Goal: Information Seeking & Learning: Find specific fact

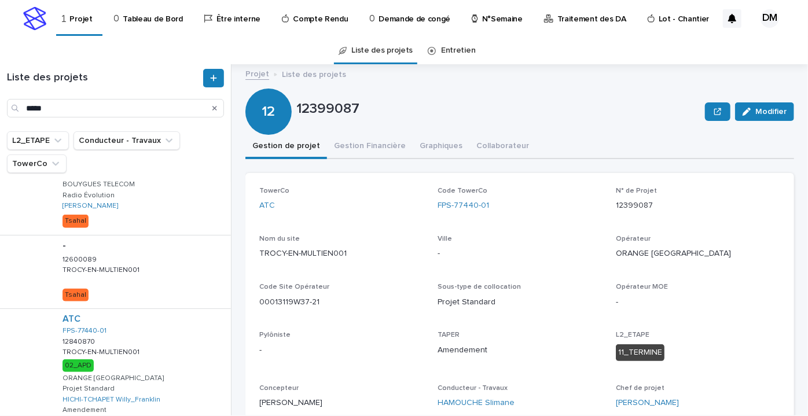
scroll to position [368, 0]
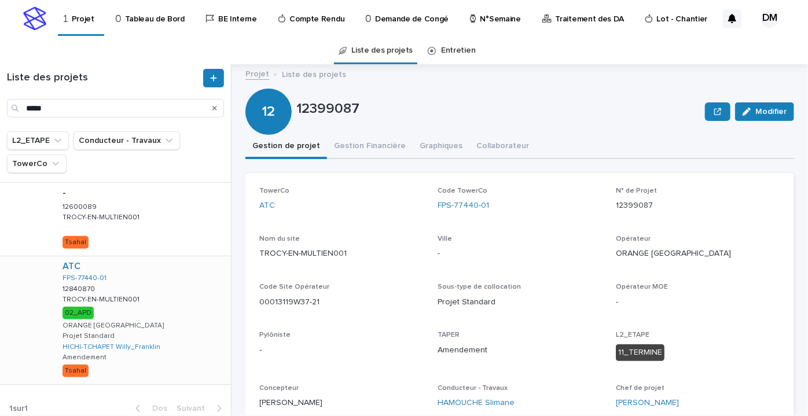
type input "*****"
click at [163, 318] on div "ATC FPS-77440-01 12840870 12840870 TROCY-EN-MULTIEN001 TROCY-EN-MULTIEN001 02_A…" at bounding box center [142, 320] width 178 height 128
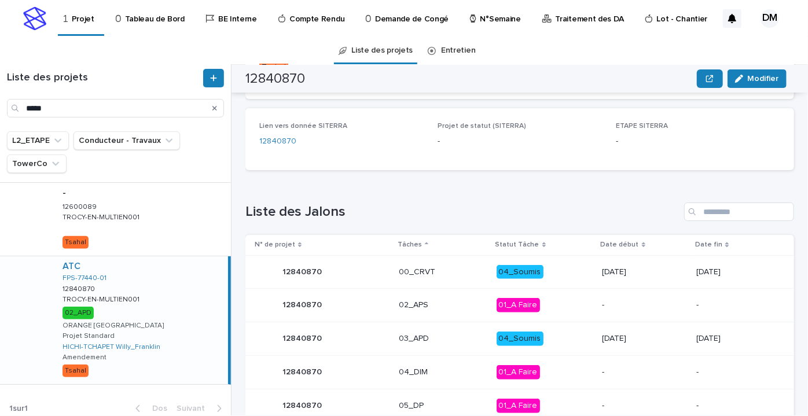
scroll to position [582, 0]
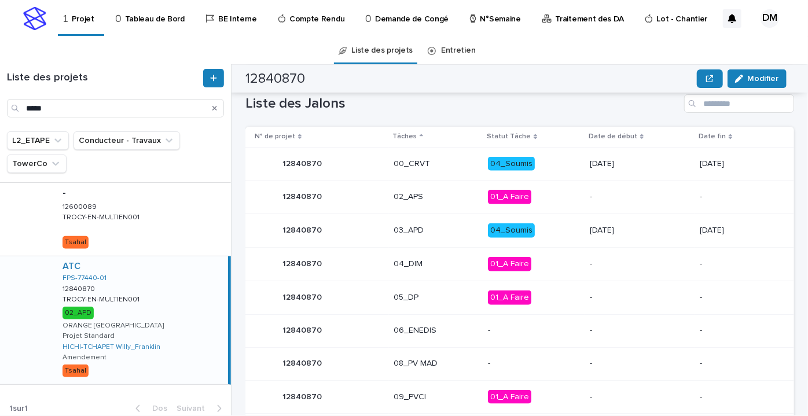
click at [515, 354] on div "-" at bounding box center [534, 363] width 93 height 19
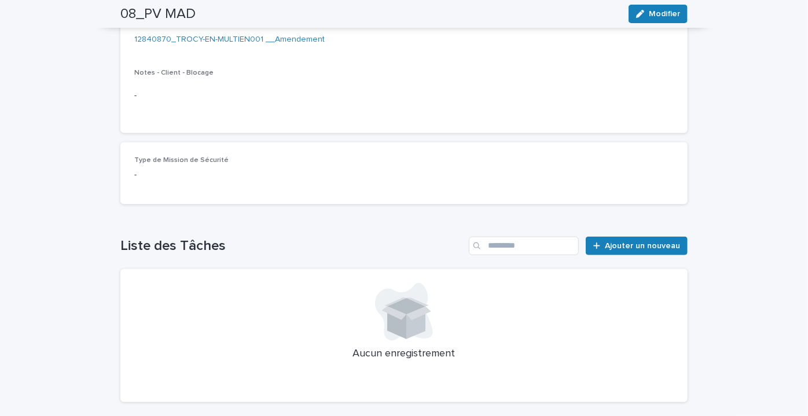
scroll to position [49, 0]
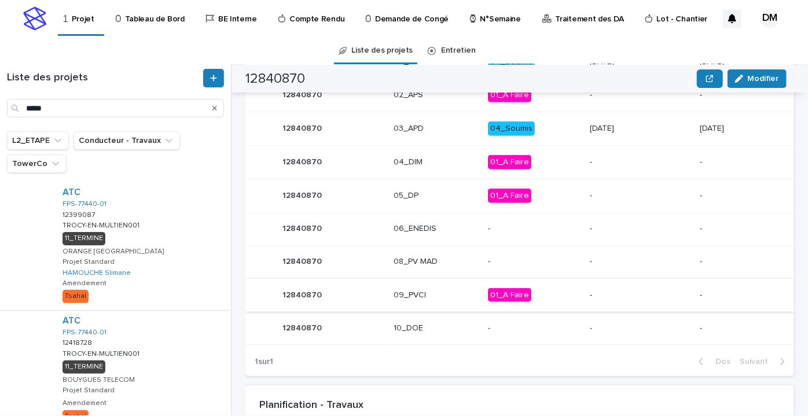
scroll to position [736, 0]
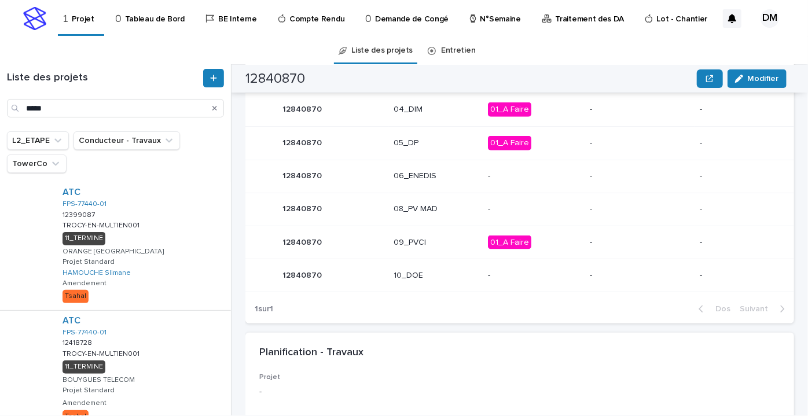
click at [498, 206] on p "-" at bounding box center [534, 209] width 93 height 10
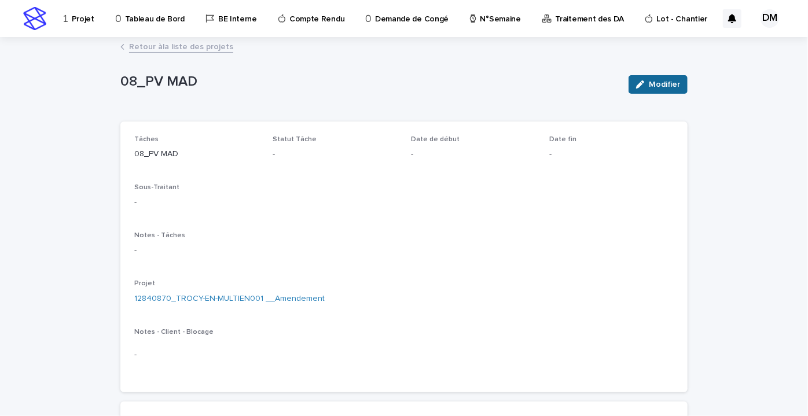
click at [659, 83] on font "Modifier" at bounding box center [664, 84] width 31 height 8
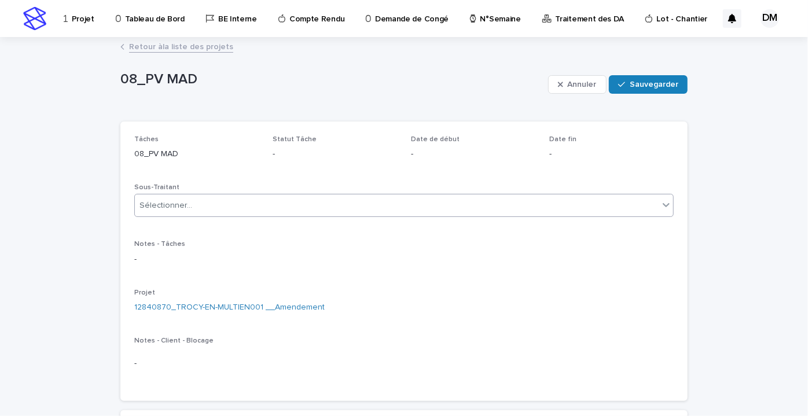
click at [318, 206] on div "Sélectionner..." at bounding box center [397, 205] width 524 height 19
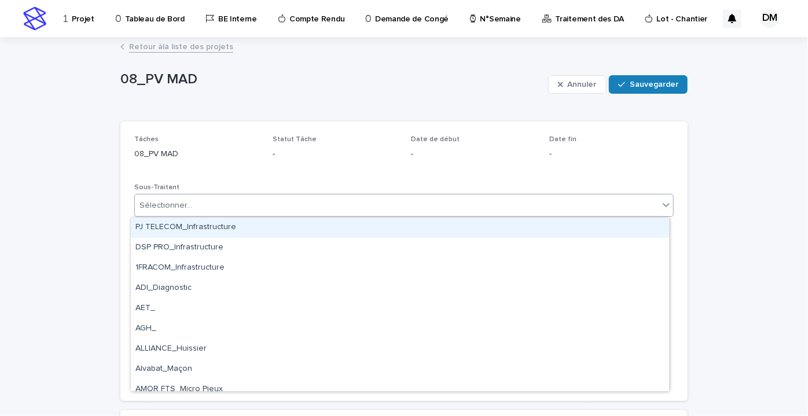
click at [255, 163] on div "Tâches 08_PV MAD Statut Tâche - Date de début - Date fin - Sous-Traitant Option…" at bounding box center [403, 261] width 539 height 252
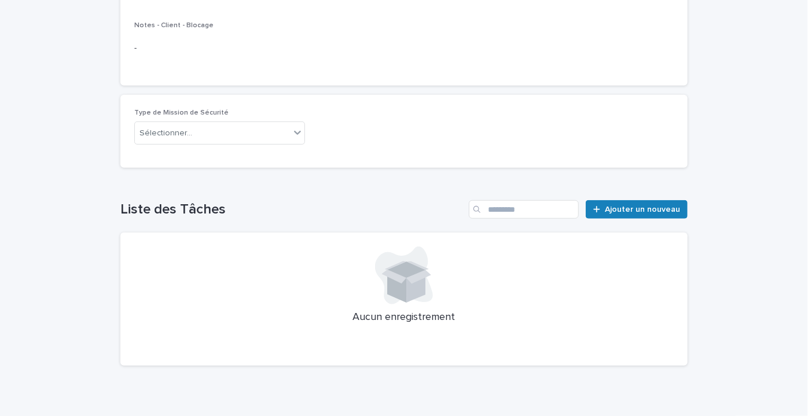
scroll to position [331, 0]
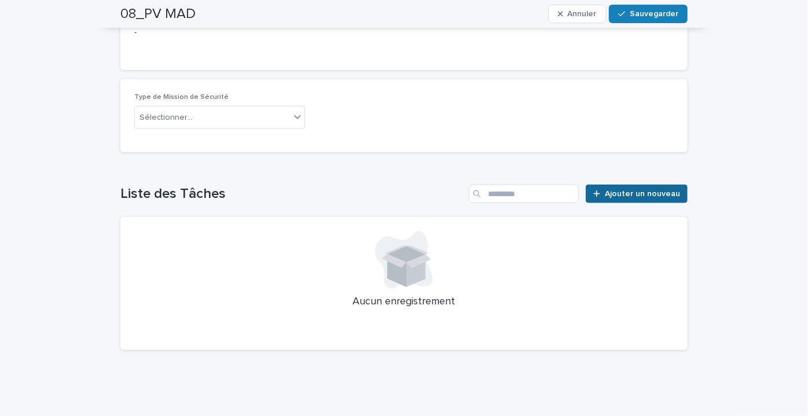
click at [632, 196] on font "Ajouter un nouveau" at bounding box center [642, 194] width 75 height 8
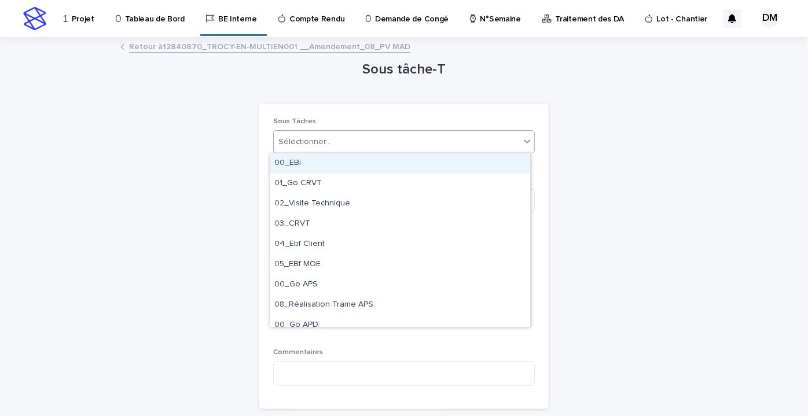
click at [355, 141] on div "Sélectionner..." at bounding box center [397, 142] width 246 height 19
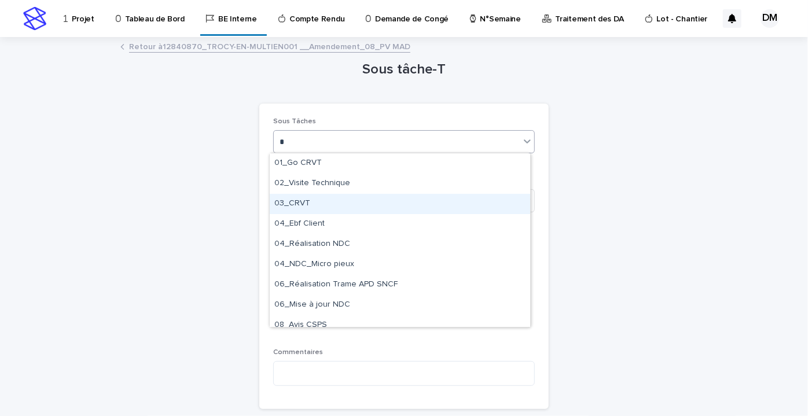
type input "**"
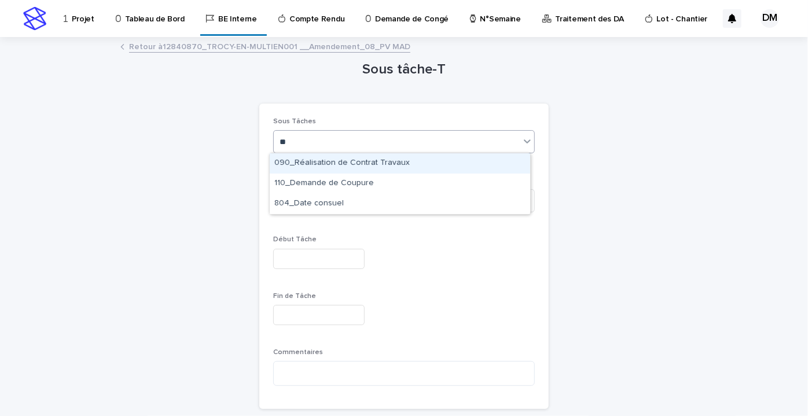
click at [373, 158] on div "090_Réalisation de Contrat Travaux" at bounding box center [400, 163] width 260 height 20
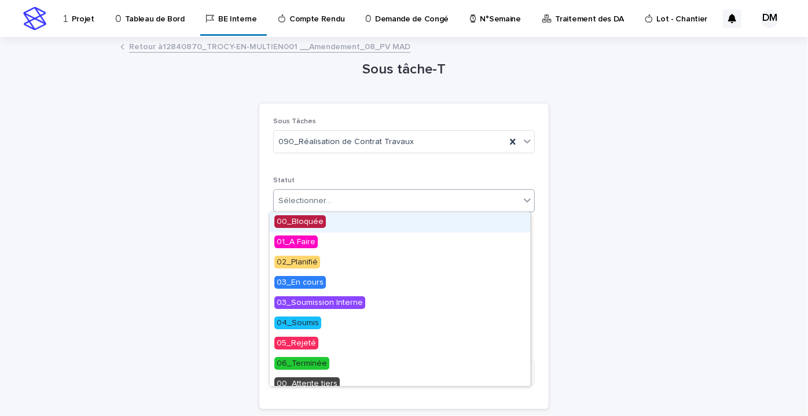
click at [341, 205] on div "Sélectionner..." at bounding box center [397, 201] width 246 height 19
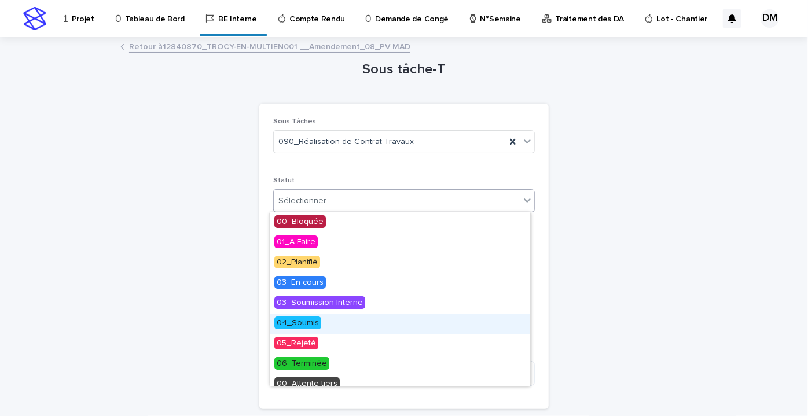
click at [296, 319] on font "04_Soumis" at bounding box center [298, 323] width 42 height 8
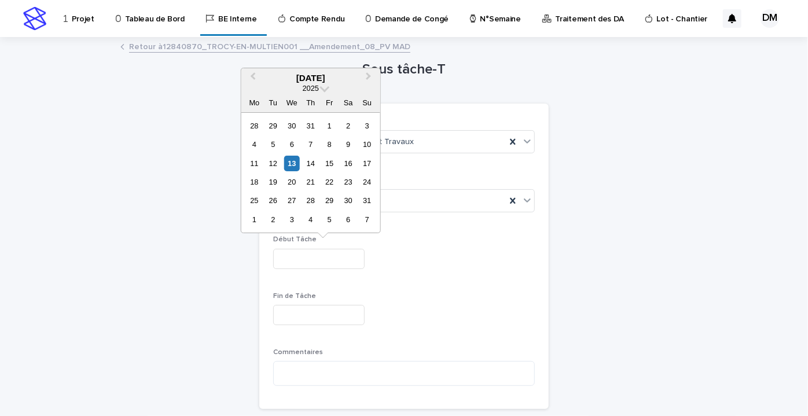
click at [327, 256] on input "text" at bounding box center [318, 259] width 91 height 20
click at [295, 159] on font "13" at bounding box center [292, 163] width 8 height 9
type input "*********"
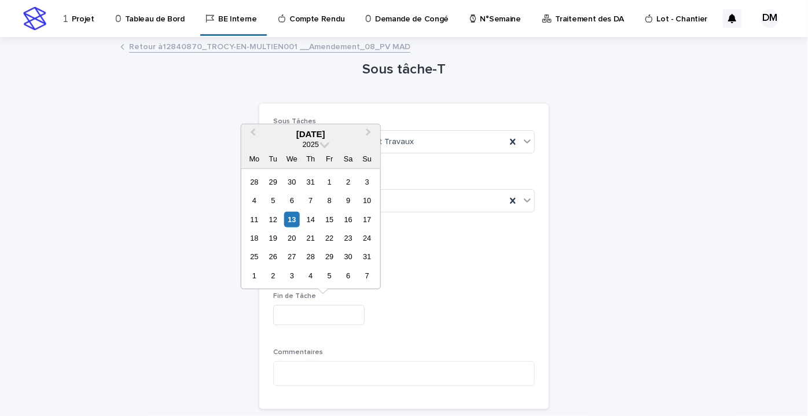
click at [293, 319] on input "text" at bounding box center [318, 315] width 91 height 20
click at [299, 217] on div "13" at bounding box center [292, 219] width 16 height 16
type input "*********"
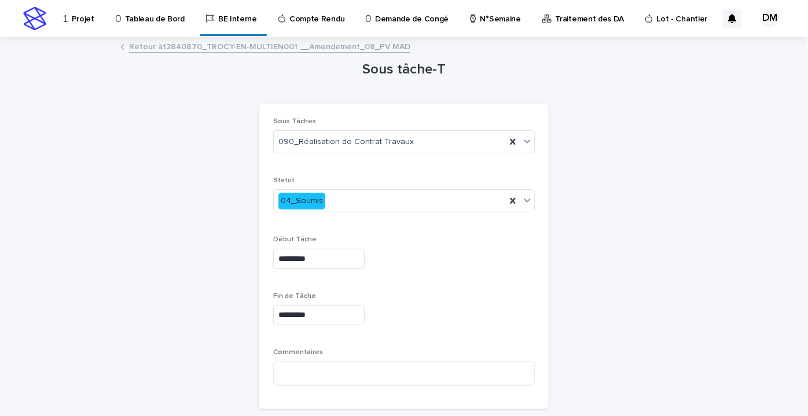
scroll to position [77, 0]
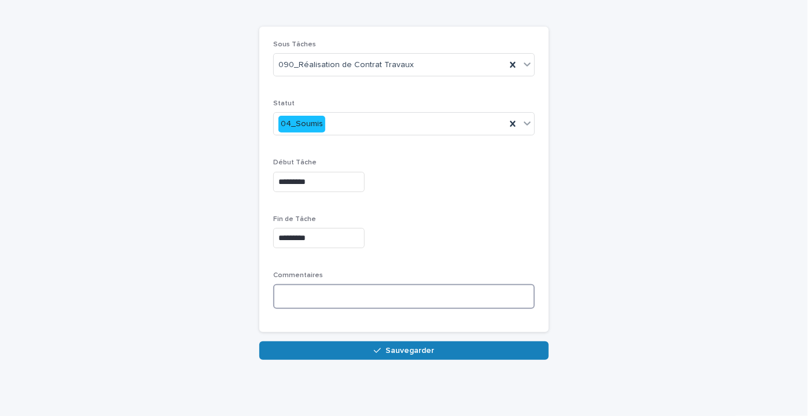
click at [406, 294] on textarea at bounding box center [404, 296] width 262 height 24
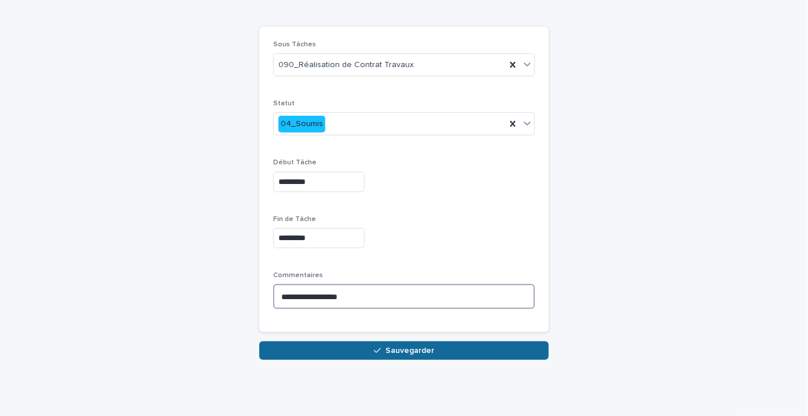
type textarea "**********"
click at [390, 352] on font "Sauvegarder" at bounding box center [409, 351] width 49 height 8
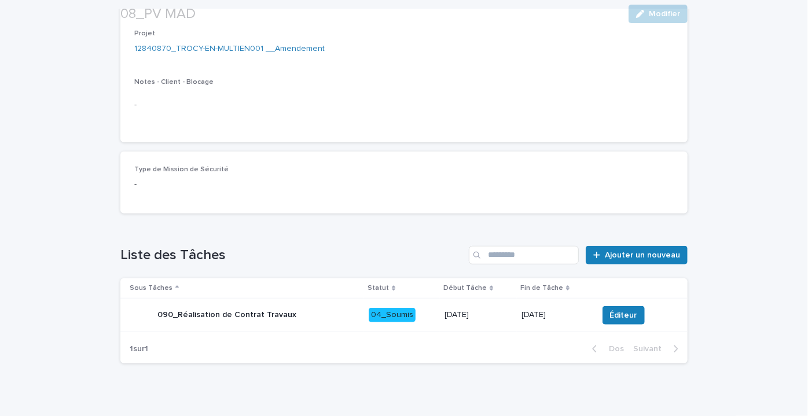
scroll to position [263, 0]
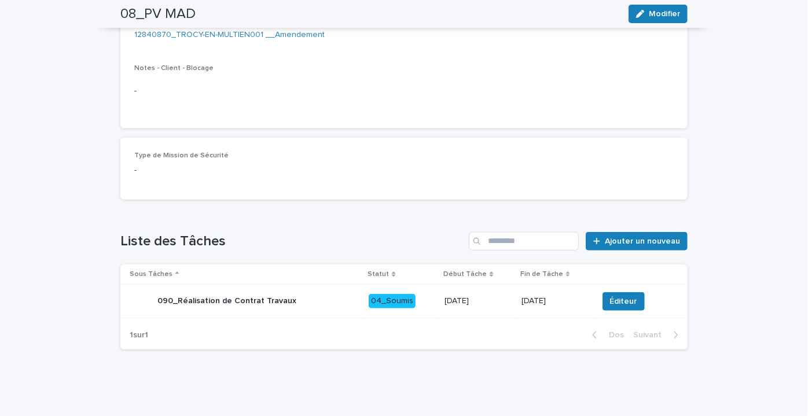
click at [653, 300] on div "Éditeur" at bounding box center [633, 301] width 71 height 19
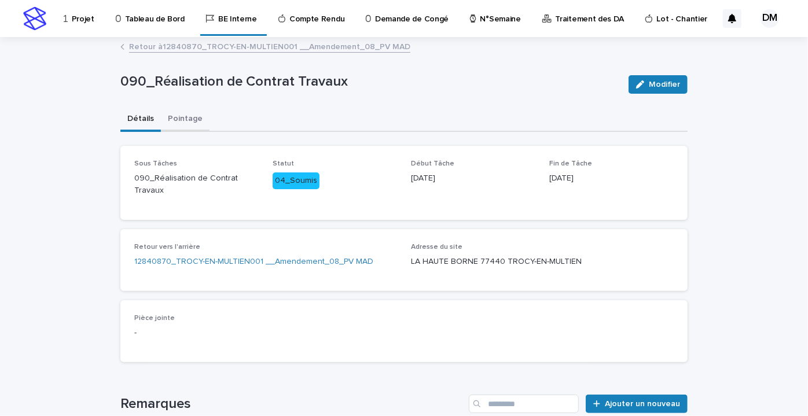
click at [182, 118] on font "Pointage" at bounding box center [185, 119] width 35 height 8
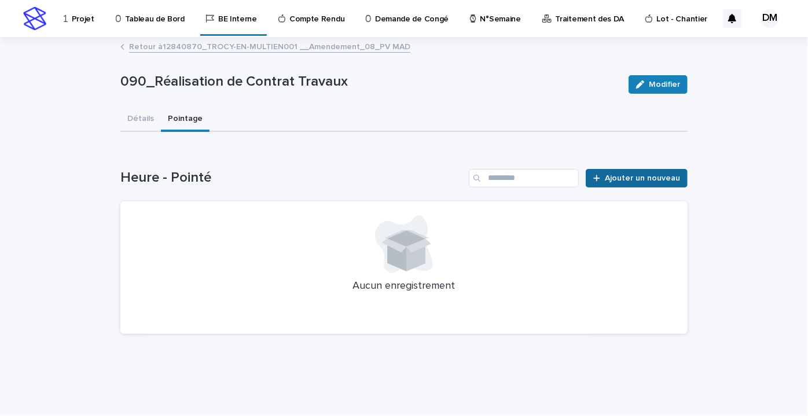
click at [624, 178] on font "Ajouter un nouveau" at bounding box center [642, 178] width 75 height 8
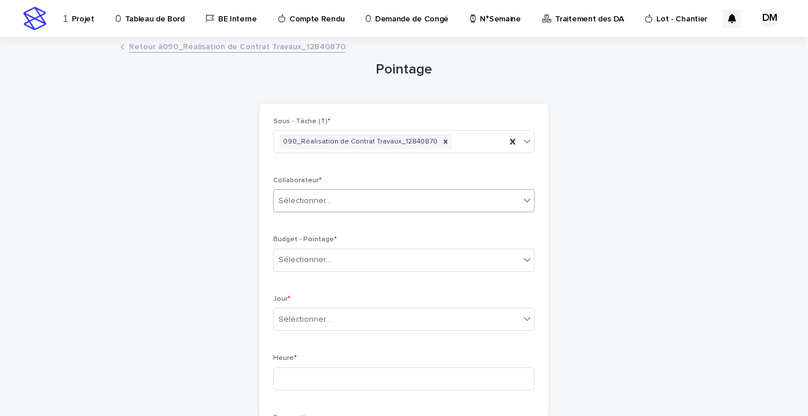
click at [353, 196] on div "Sélectionner..." at bounding box center [397, 201] width 246 height 19
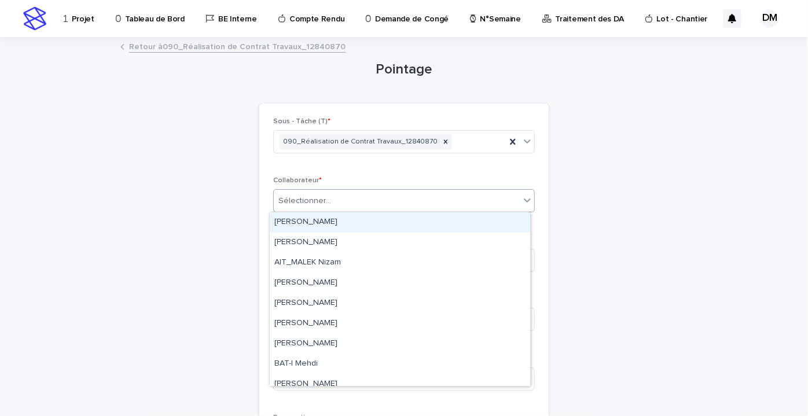
type input "*"
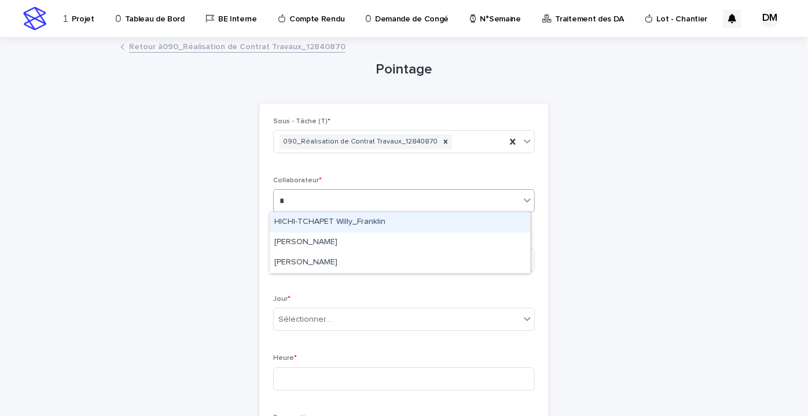
click at [353, 214] on div "HICHI-TCHAPET Willy_Franklin" at bounding box center [400, 222] width 260 height 20
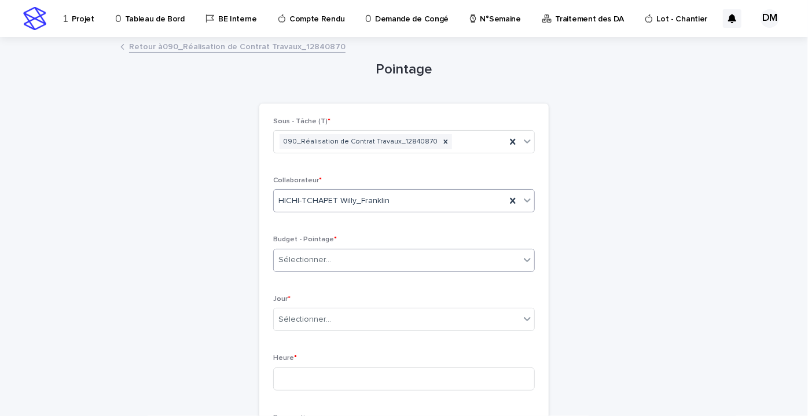
click at [332, 260] on input "text" at bounding box center [332, 260] width 1 height 10
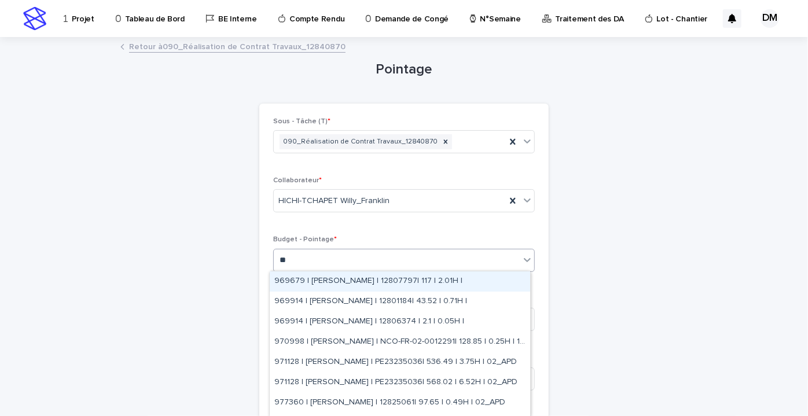
type input "*"
type input "*****"
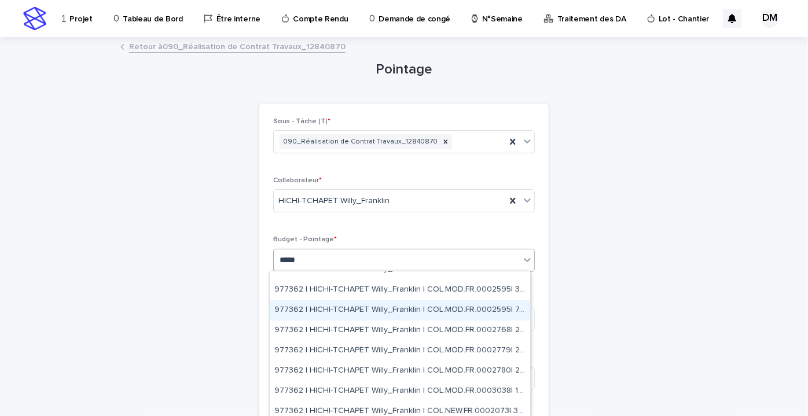
scroll to position [401, 0]
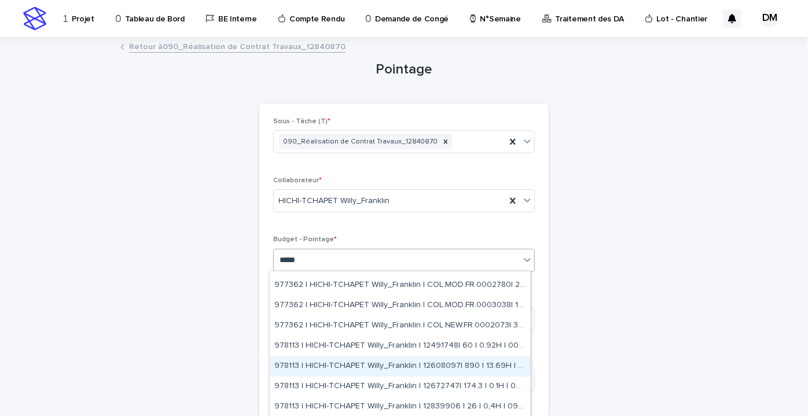
click at [436, 367] on font "978113 | HICHI-TCHAPET Willy_Franklin | 12608097| 890 | 13.69H | 07_PV MAD" at bounding box center [418, 366] width 288 height 8
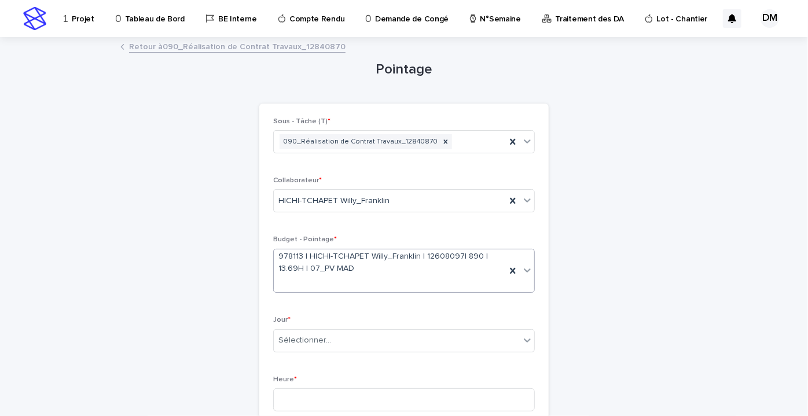
scroll to position [263, 0]
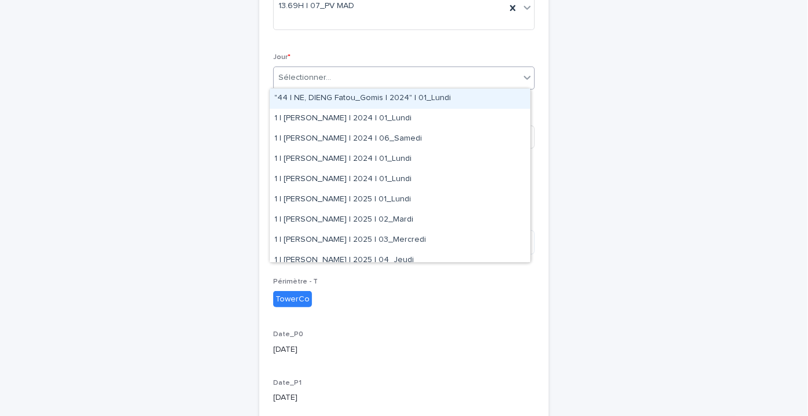
click at [332, 80] on div "Sélectionner..." at bounding box center [397, 77] width 246 height 19
type input "*"
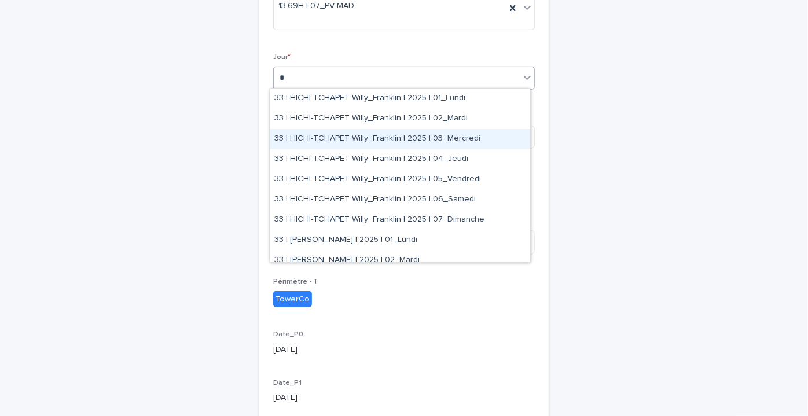
click at [369, 142] on div "33 | HICHI-TCHAPET Willy_Franklin | 2025 | 03_Mercredi" at bounding box center [400, 139] width 260 height 20
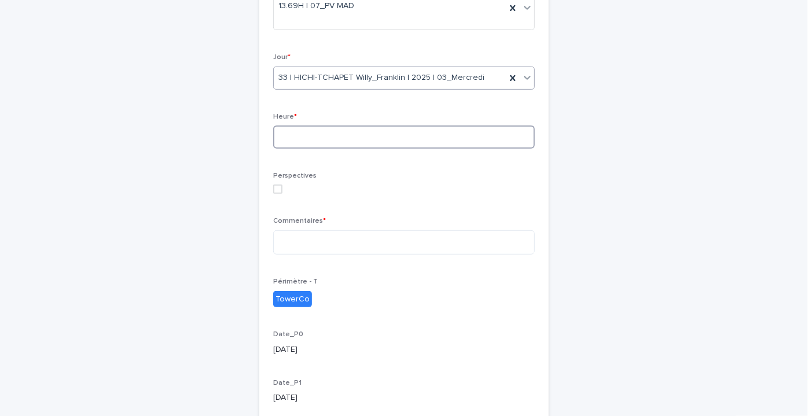
click at [343, 137] on input at bounding box center [404, 137] width 262 height 23
type input "*"
click at [348, 247] on textarea at bounding box center [404, 242] width 262 height 24
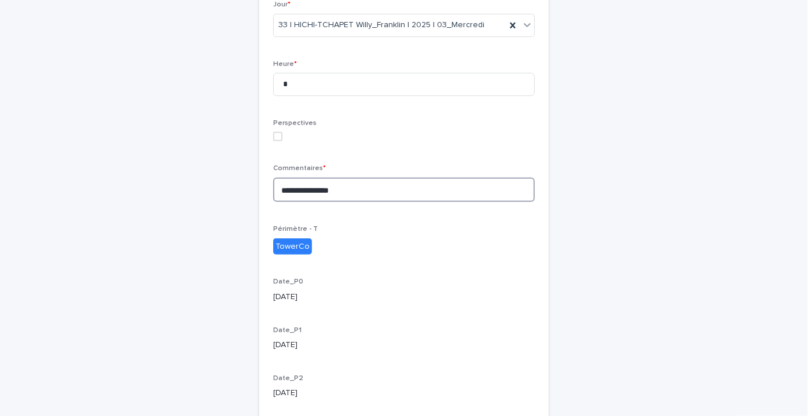
scroll to position [406, 0]
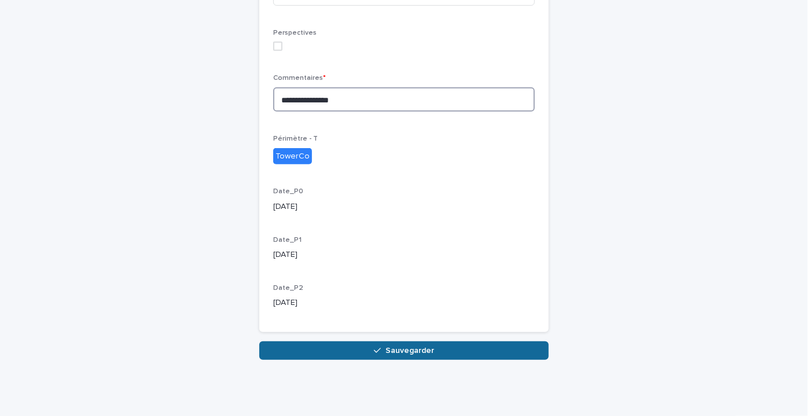
type textarea "**********"
click at [395, 347] on font "Sauvegarder" at bounding box center [409, 351] width 49 height 8
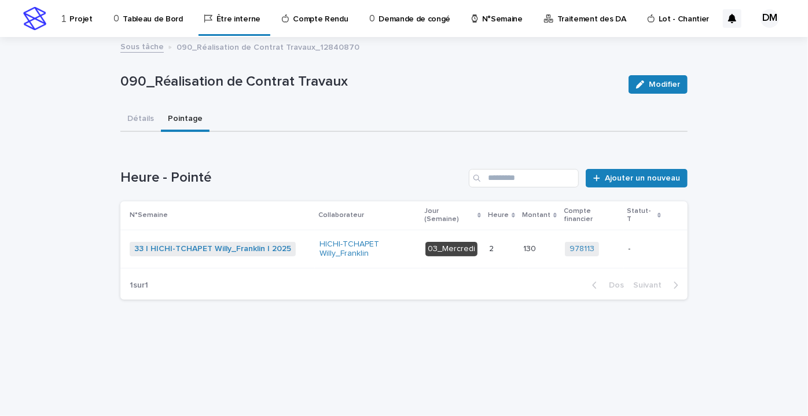
click at [642, 244] on p "-" at bounding box center [643, 249] width 31 height 10
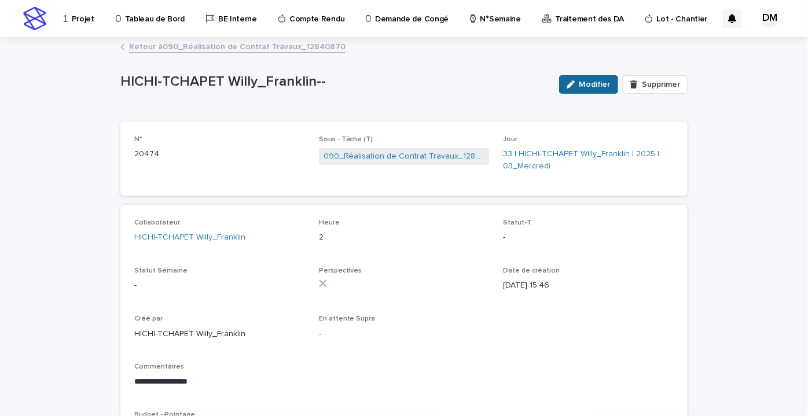
click at [589, 83] on font "Modifier" at bounding box center [594, 84] width 31 height 8
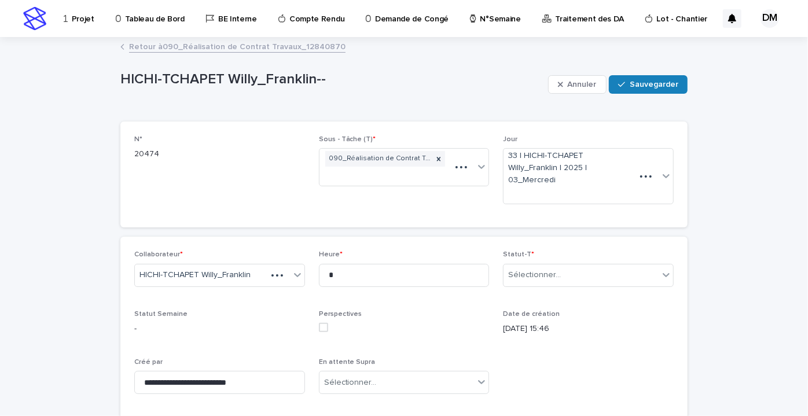
click at [551, 276] on div "Statut-T * Sélectionner..." at bounding box center [588, 273] width 171 height 45
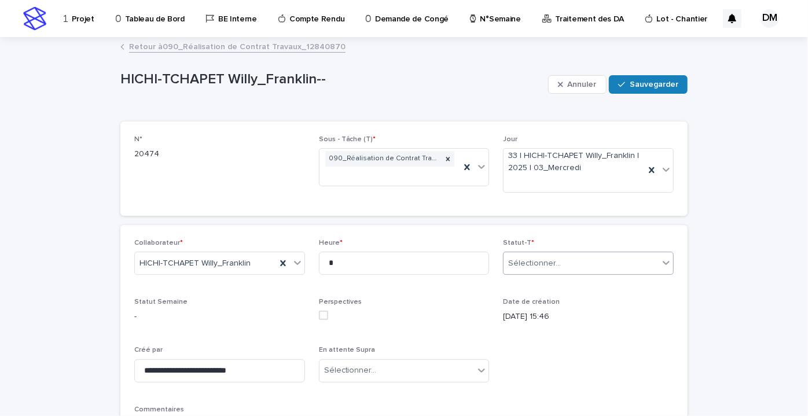
click at [549, 263] on font "Sélectionner..." at bounding box center [534, 263] width 53 height 8
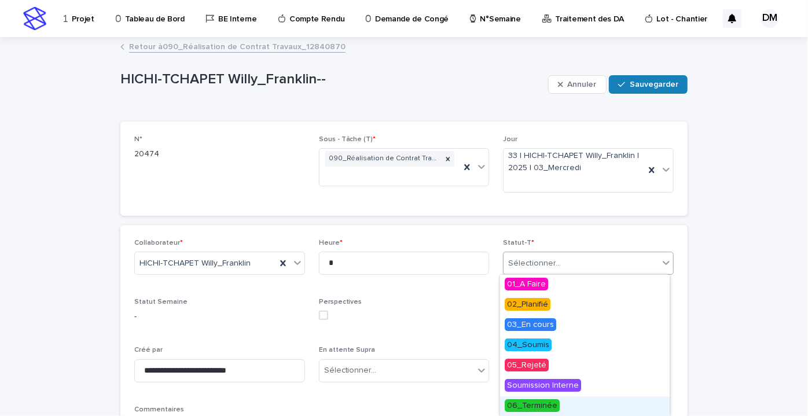
click at [536, 406] on font "06_Terminée" at bounding box center [532, 406] width 50 height 8
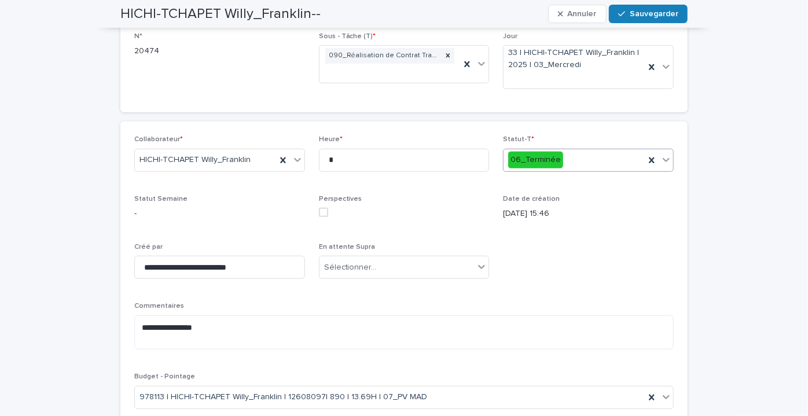
scroll to position [109, 0]
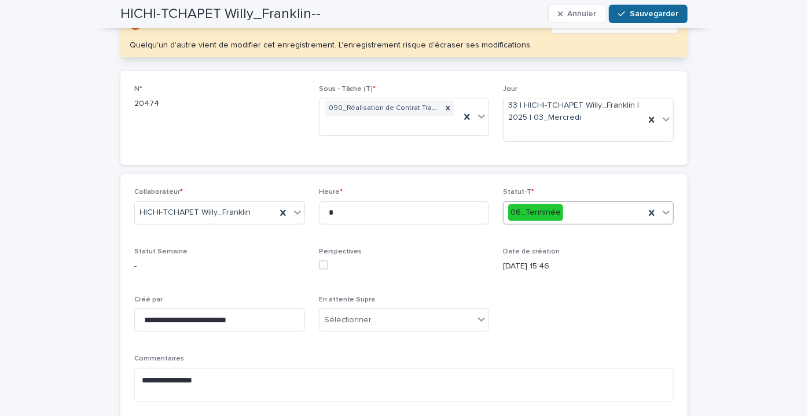
click at [636, 14] on font "Sauvegarder" at bounding box center [654, 14] width 49 height 8
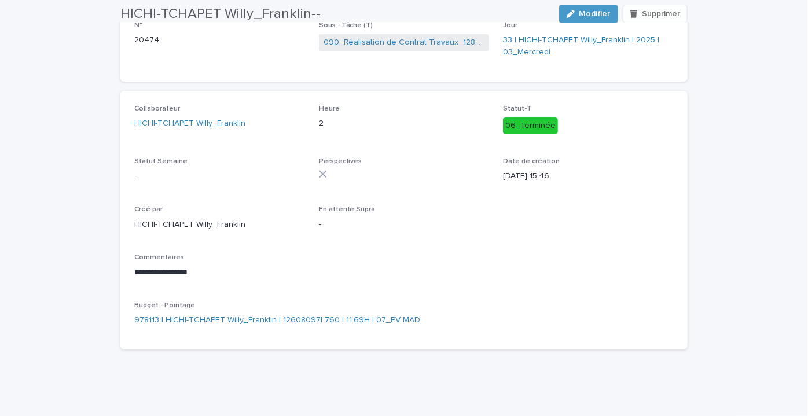
scroll to position [0, 0]
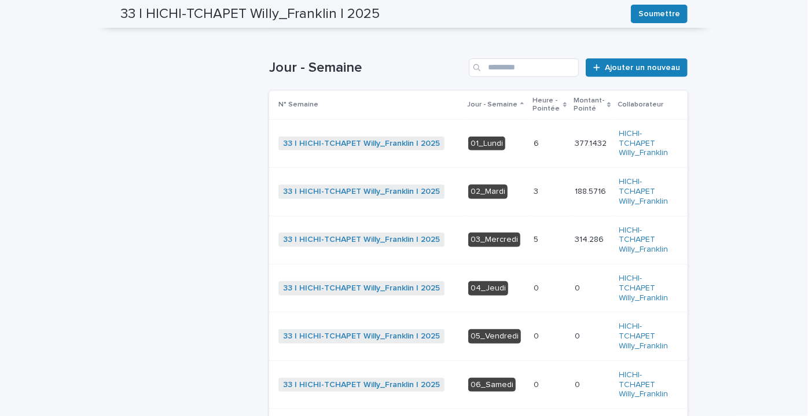
scroll to position [263, 0]
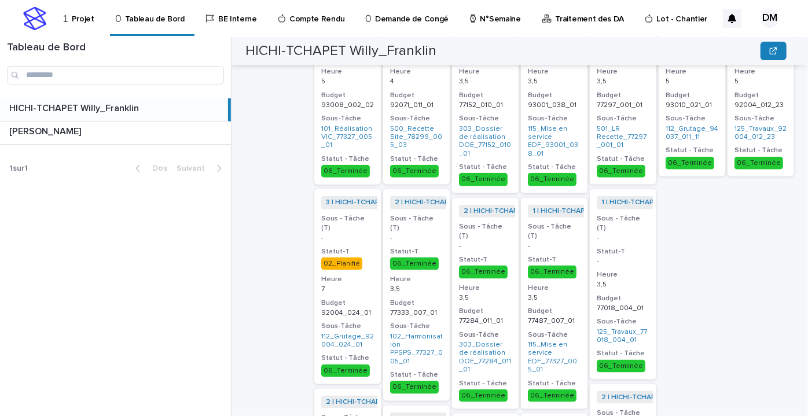
scroll to position [631, 0]
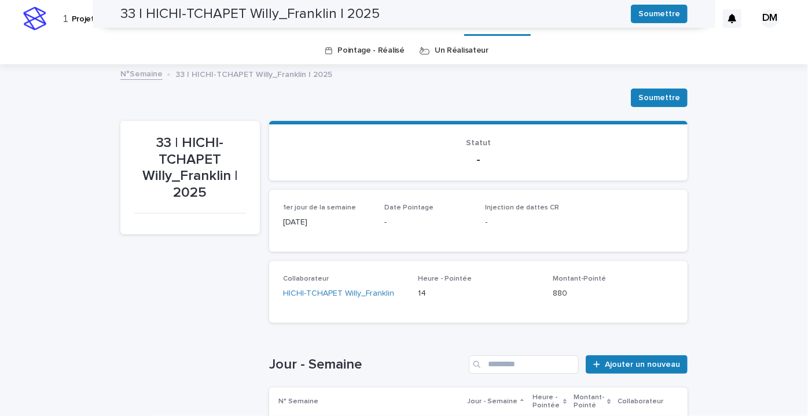
scroll to position [263, 0]
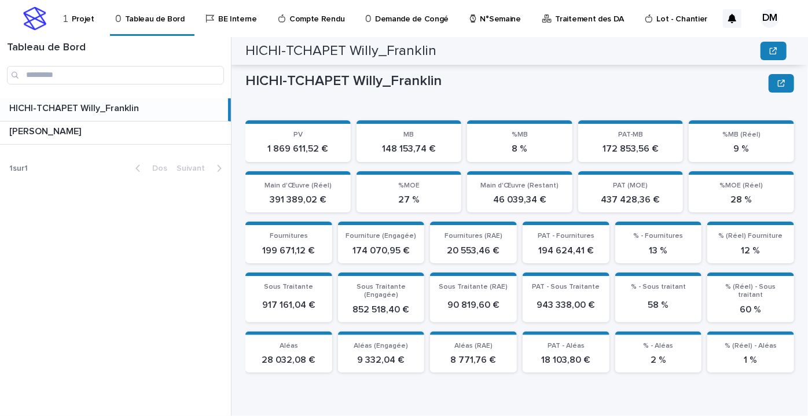
scroll to position [450, 0]
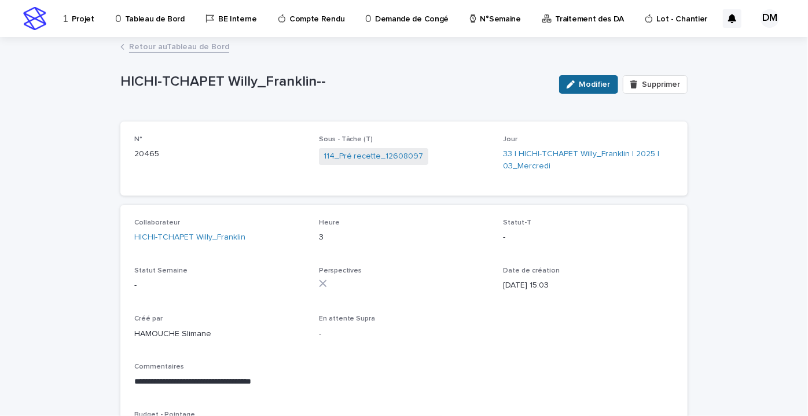
click at [582, 83] on font "Modifier" at bounding box center [594, 84] width 31 height 8
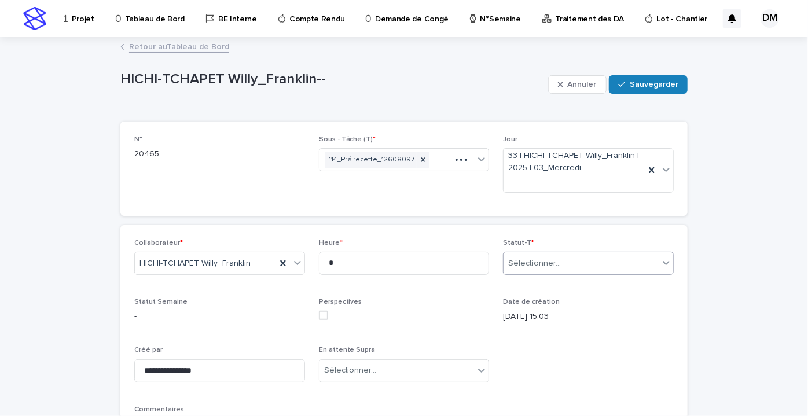
click at [545, 265] on font "Sélectionner..." at bounding box center [534, 263] width 53 height 8
click at [639, 84] on font "Sauvegarder" at bounding box center [654, 84] width 49 height 8
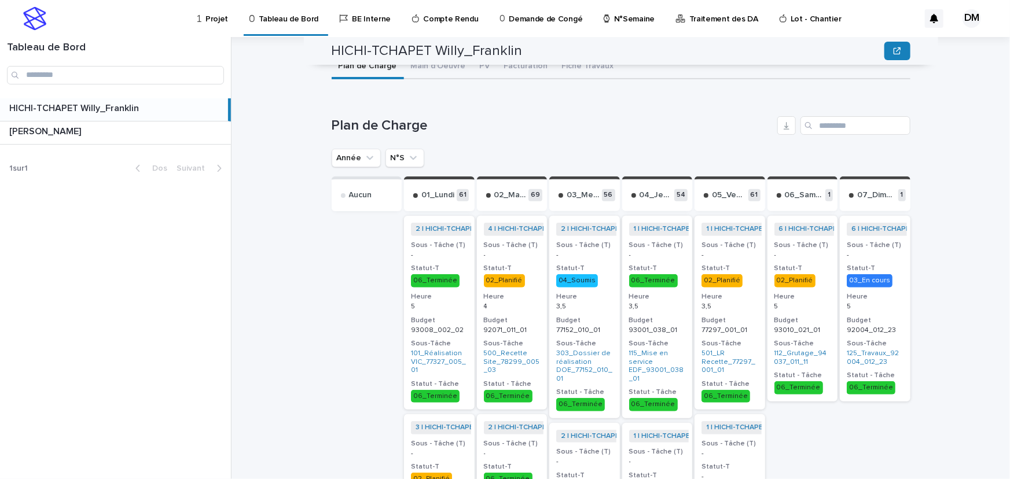
scroll to position [186, 0]
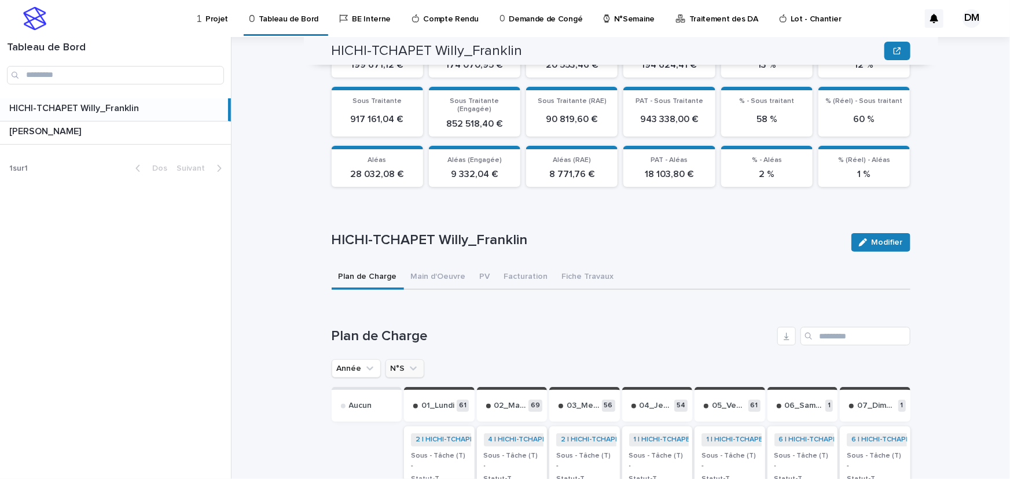
click at [407, 363] on icon "N°S" at bounding box center [413, 369] width 12 height 12
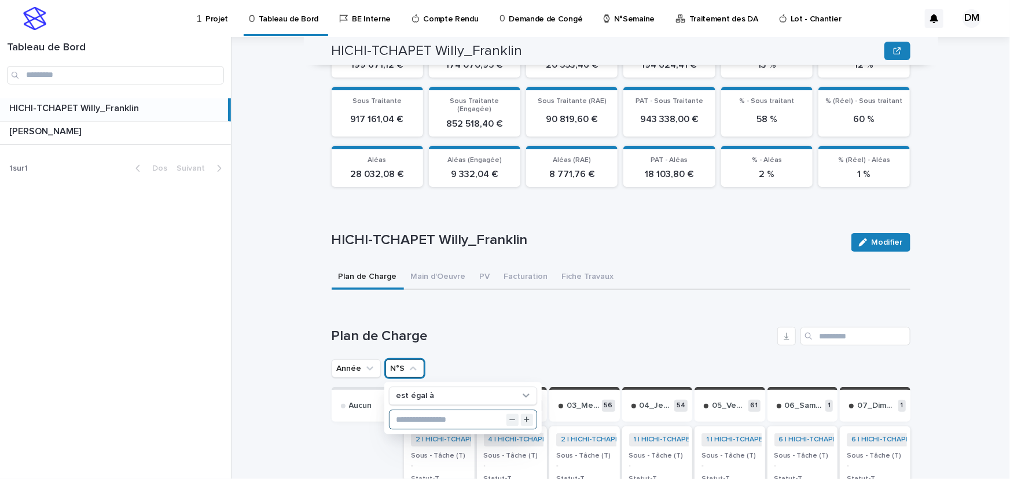
click at [448, 411] on input "text" at bounding box center [462, 420] width 147 height 19
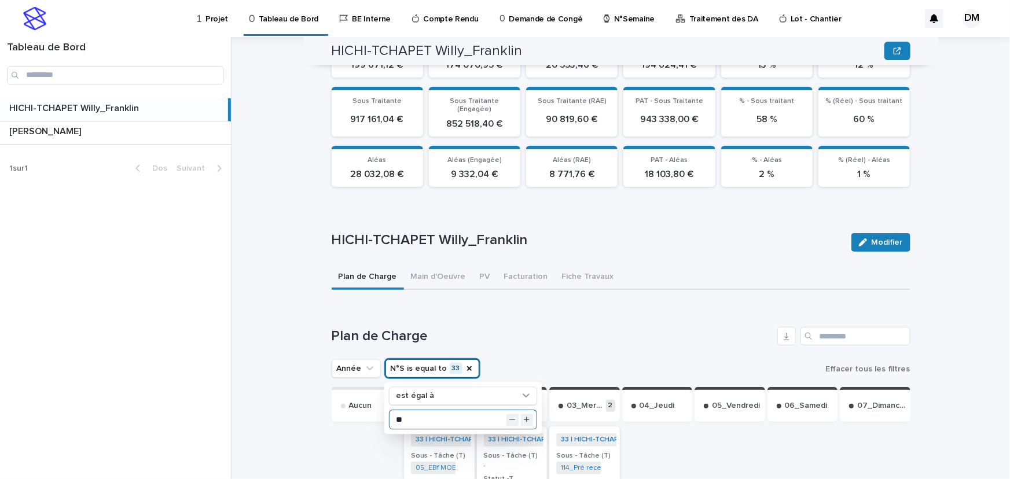
type input "**"
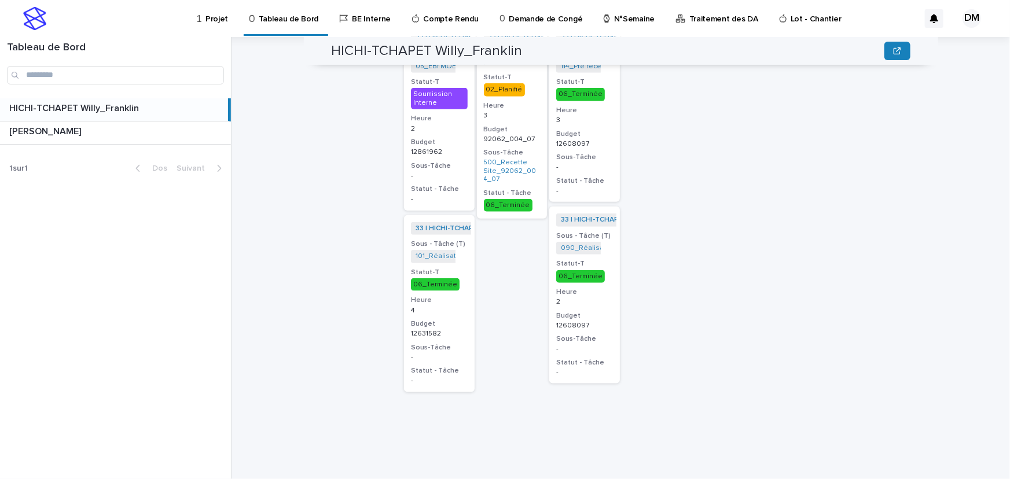
scroll to position [324, 0]
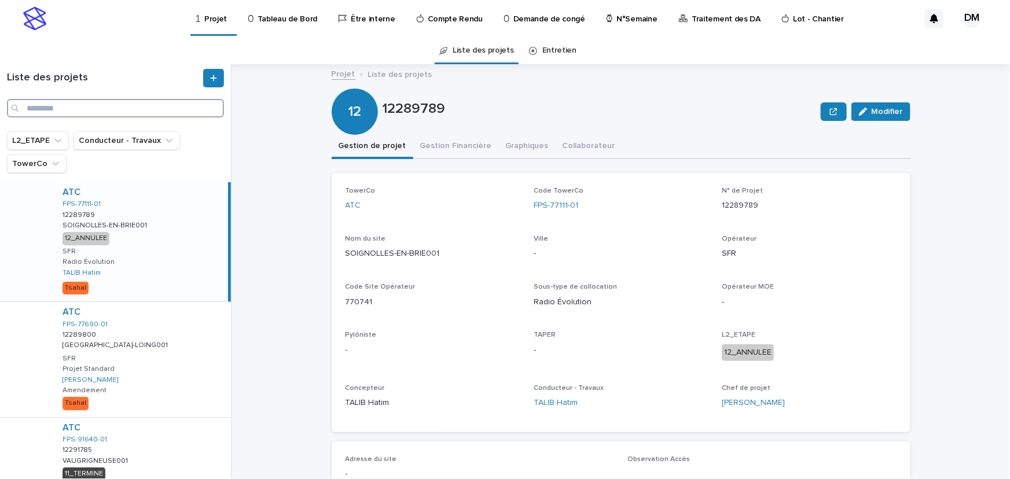
click at [146, 108] on input "Recherche" at bounding box center [115, 108] width 217 height 19
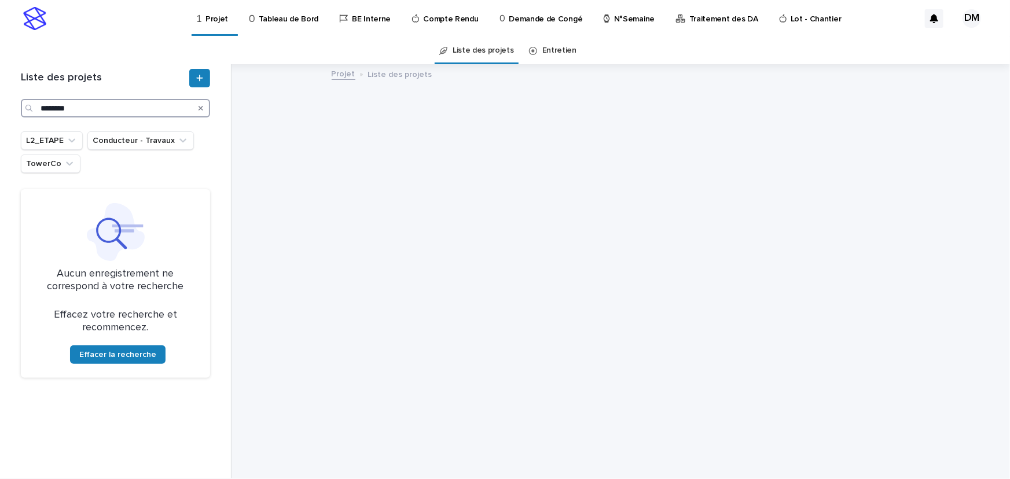
click at [100, 107] on input "*******" at bounding box center [115, 108] width 189 height 19
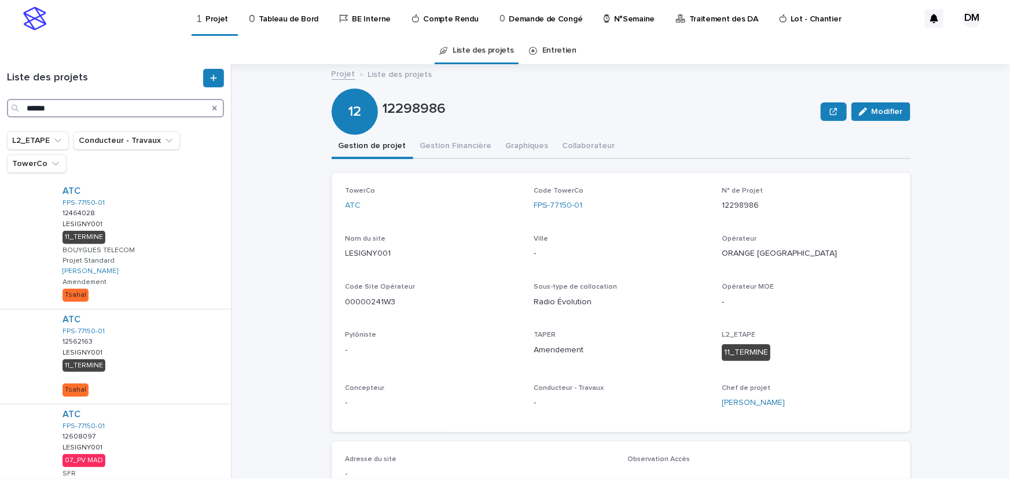
scroll to position [671, 0]
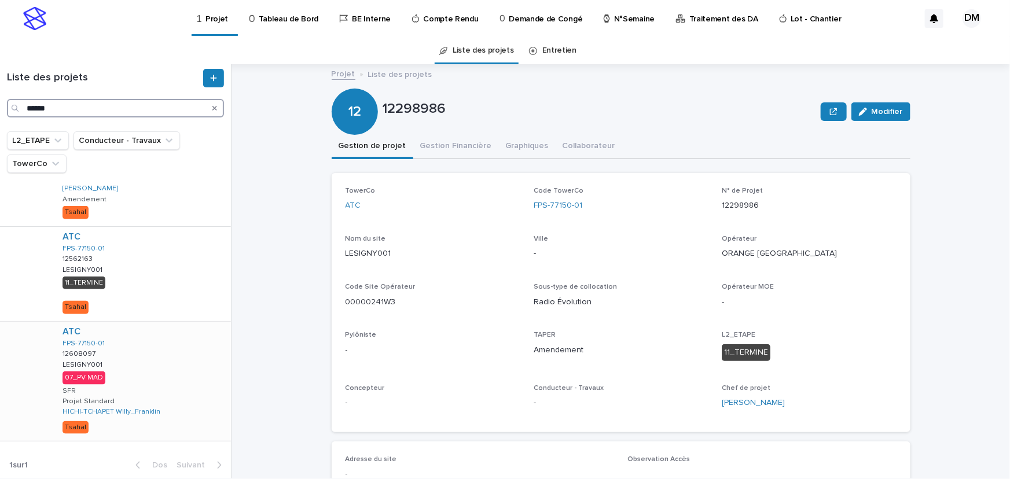
type input "******"
click at [124, 344] on div "ATC FPS-77150-01 12608097 12608097 LESIGNY001 LESIGNY001 07_PV MAD SFR Projet S…" at bounding box center [142, 381] width 178 height 119
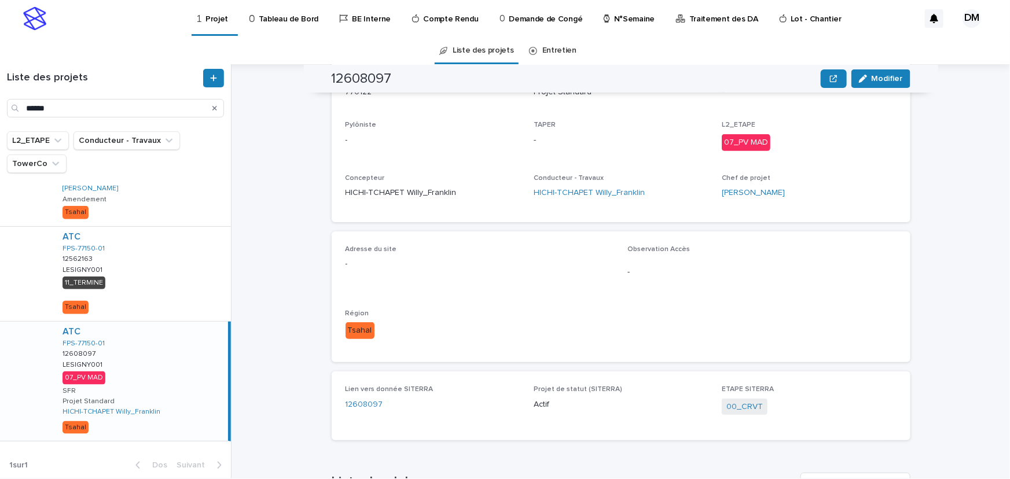
scroll to position [52, 0]
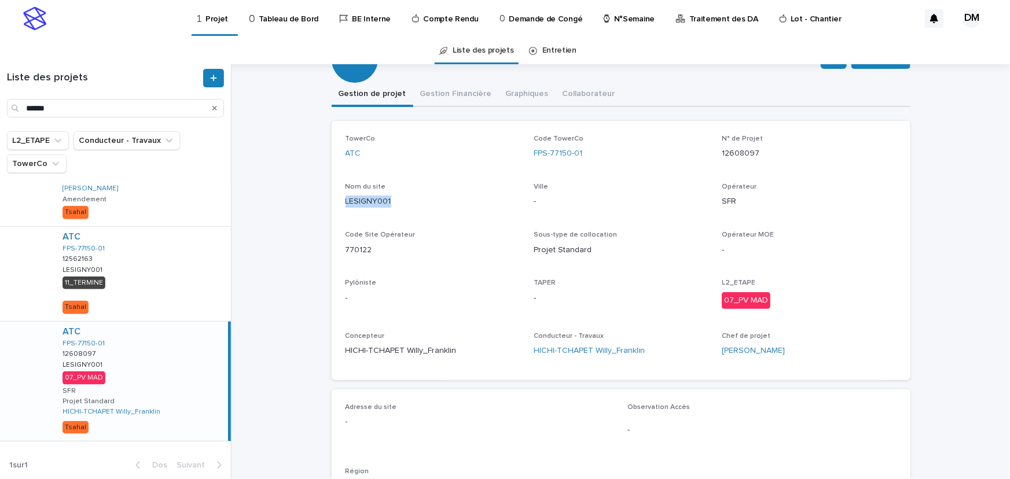
drag, startPoint x: 341, startPoint y: 199, endPoint x: 390, endPoint y: 198, distance: 48.6
click at [390, 198] on p "LESIGNY001" at bounding box center [432, 202] width 174 height 12
copy font "LESIGNY001"
click at [549, 142] on p "Code TowerCo" at bounding box center [621, 139] width 174 height 8
drag, startPoint x: 601, startPoint y: 150, endPoint x: 527, endPoint y: 151, distance: 74.1
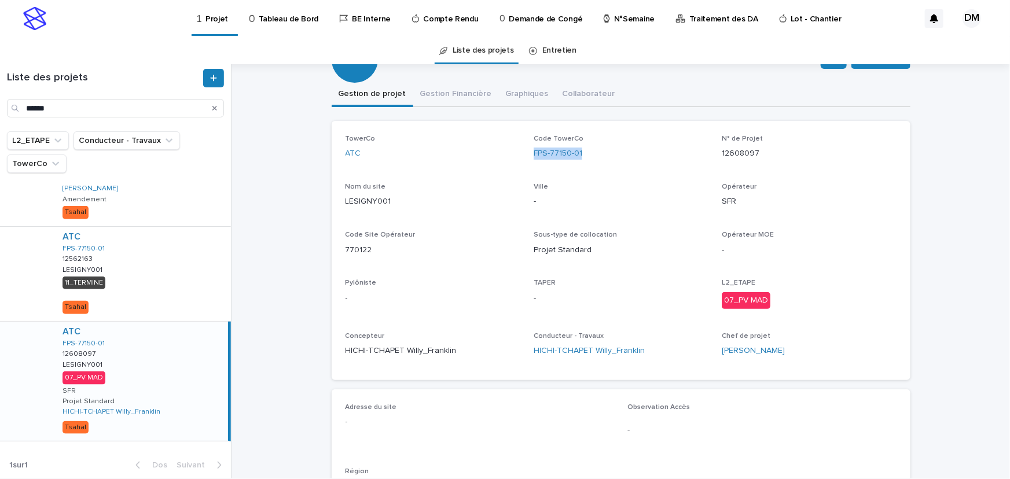
click at [527, 151] on div "TowerCo ATC Code TowerCo FPS-77150-01 N° de Projet 12608097 Nom du site LESIGNY…" at bounding box center [620, 250] width 551 height 231
copy font "FPS-77150-01"
